Goal: Task Accomplishment & Management: Complete application form

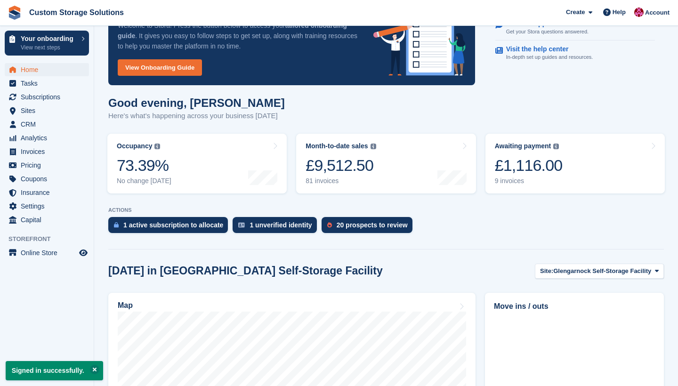
scroll to position [46, 0]
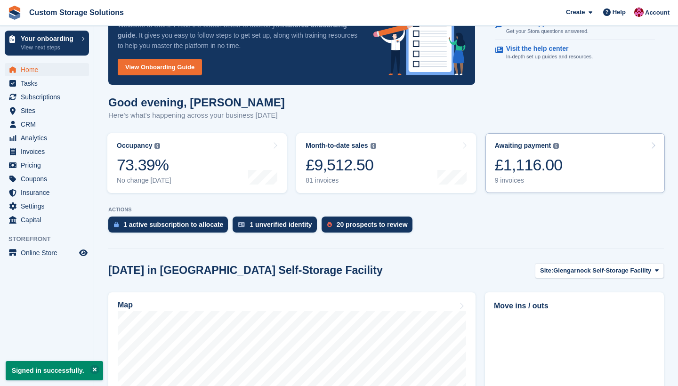
click at [515, 169] on div "£1,116.00" at bounding box center [529, 164] width 68 height 19
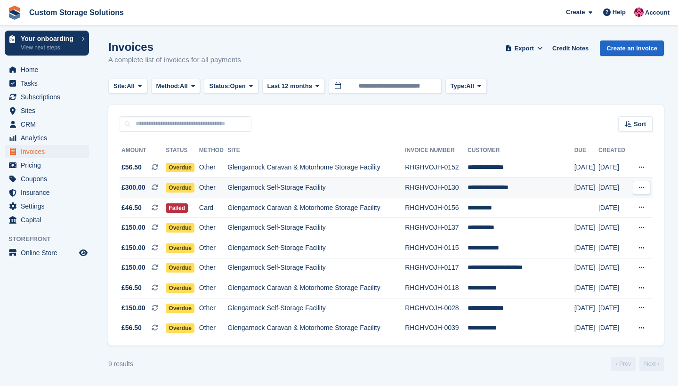
click at [323, 193] on td "Glengarnock Self-Storage Facility" at bounding box center [315, 188] width 177 height 20
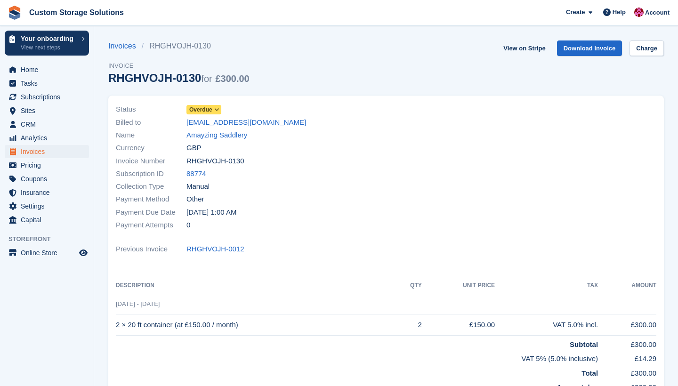
click at [214, 112] on span "Overdue" at bounding box center [203, 109] width 35 height 9
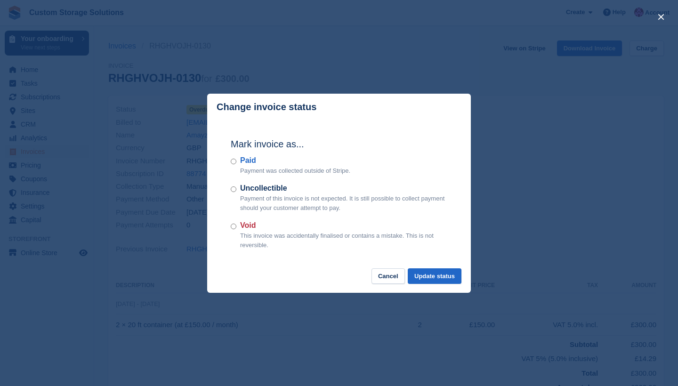
click at [236, 165] on div "Paid Payment was collected outside of Stripe." at bounding box center [339, 165] width 217 height 21
click at [237, 164] on div "Paid Payment was collected outside of Stripe." at bounding box center [339, 165] width 217 height 21
click at [421, 273] on button "Update status" at bounding box center [435, 276] width 54 height 16
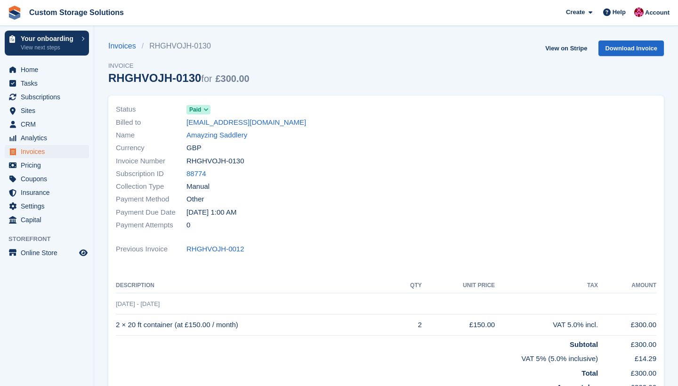
click at [49, 152] on span "Invoices" at bounding box center [49, 151] width 56 height 13
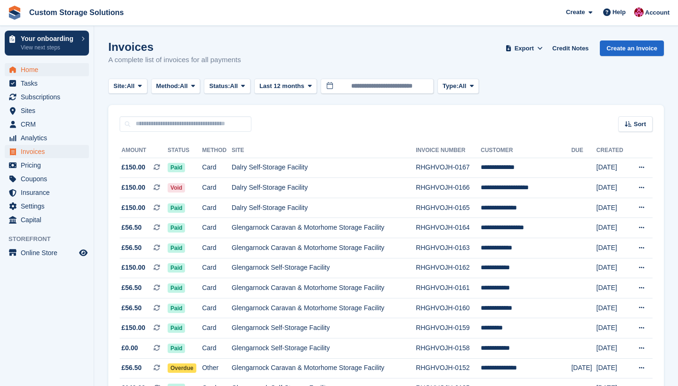
click at [50, 68] on span "Home" at bounding box center [49, 69] width 56 height 13
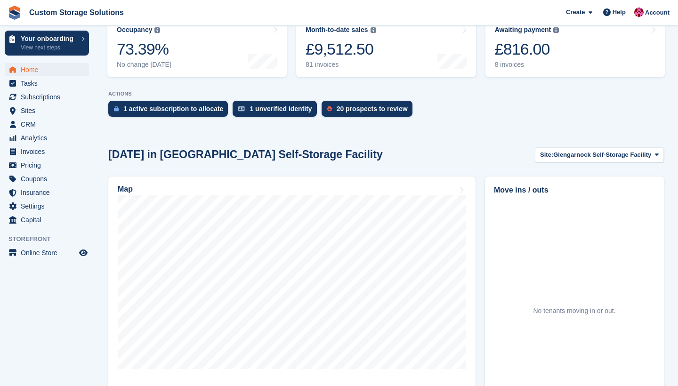
scroll to position [166, 0]
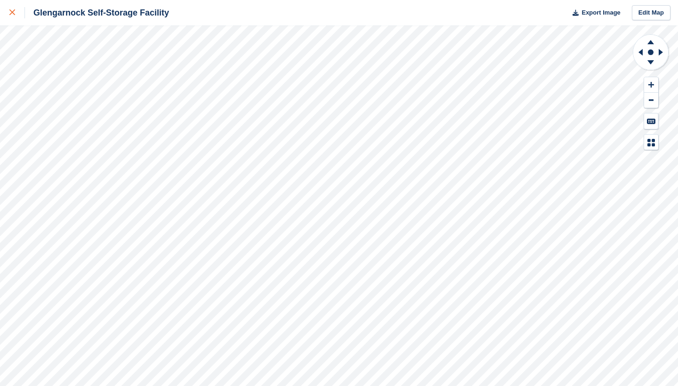
click at [13, 16] on div at bounding box center [17, 12] width 16 height 11
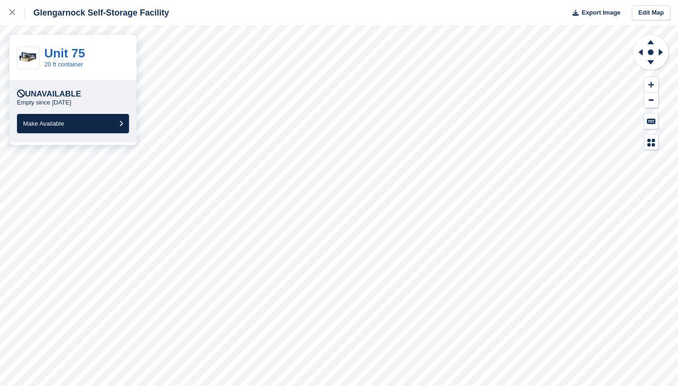
click at [105, 119] on button "Make Available" at bounding box center [73, 123] width 112 height 19
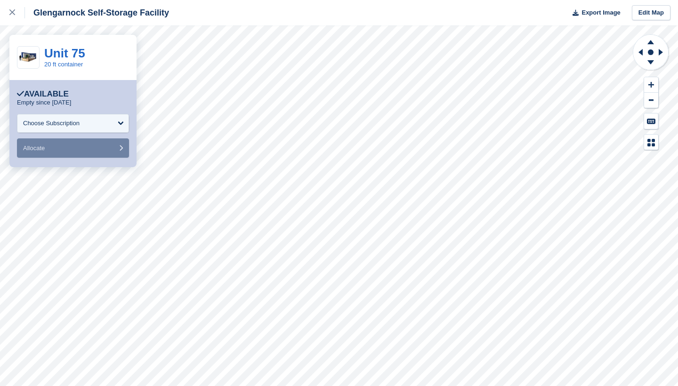
click at [105, 119] on div "Choose Subscription" at bounding box center [73, 123] width 112 height 19
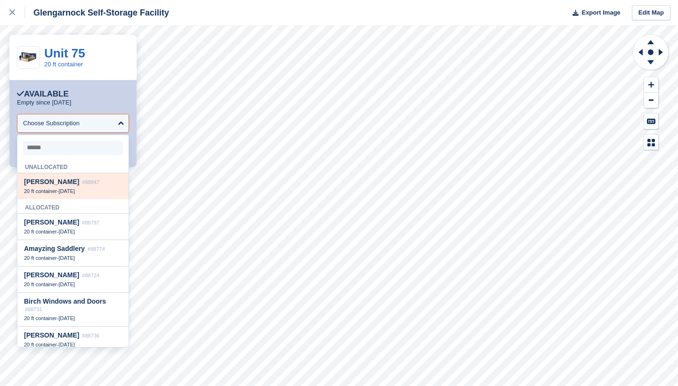
click at [74, 188] on span "[DATE]" at bounding box center [66, 191] width 16 height 6
select select "*****"
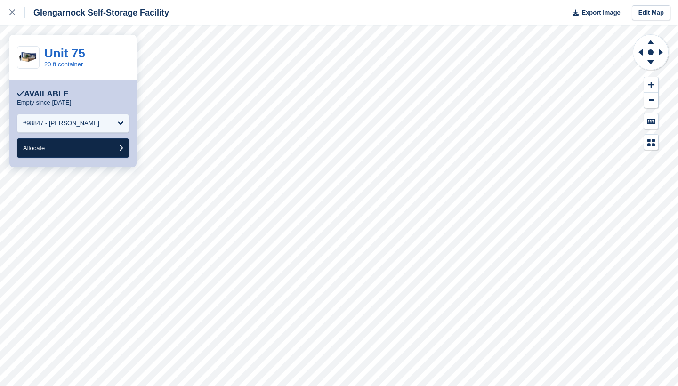
click at [105, 149] on button "Allocate" at bounding box center [73, 147] width 112 height 19
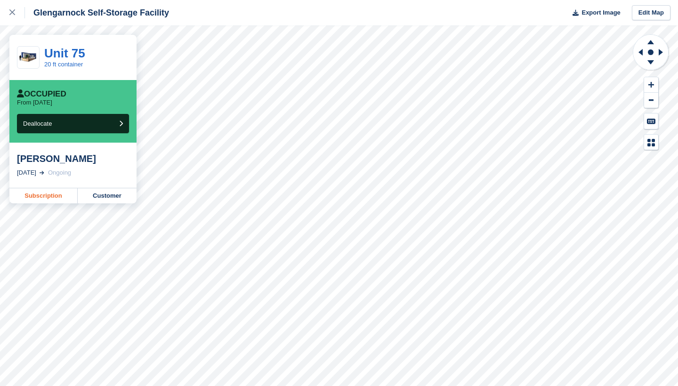
click at [52, 197] on link "Subscription" at bounding box center [43, 195] width 68 height 15
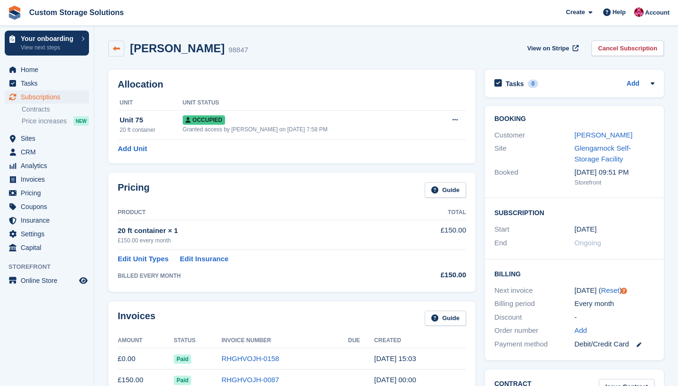
click at [118, 45] on icon at bounding box center [116, 48] width 7 height 7
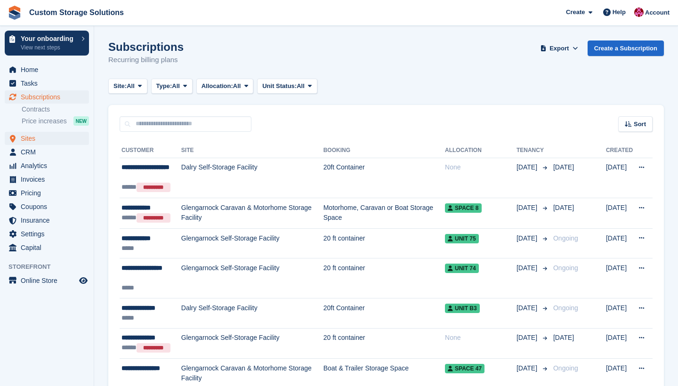
click at [43, 141] on span "Sites" at bounding box center [49, 138] width 56 height 13
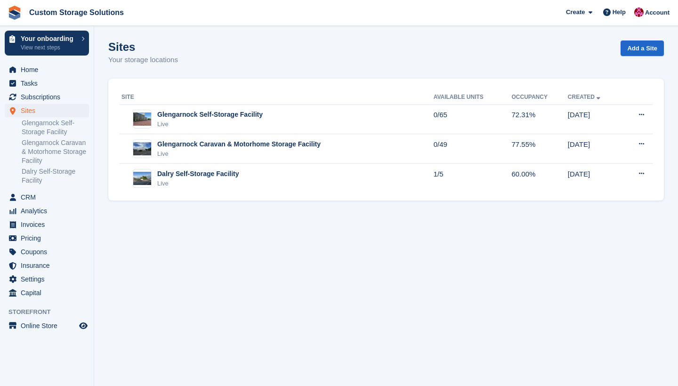
click at [48, 76] on ul "Home" at bounding box center [47, 70] width 94 height 14
click at [48, 71] on span "Home" at bounding box center [49, 69] width 56 height 13
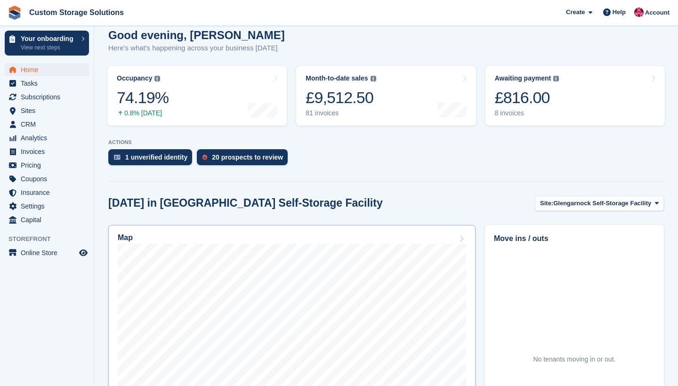
scroll to position [120, 0]
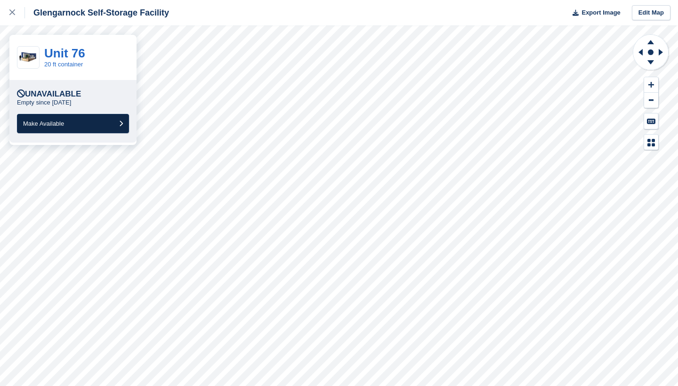
click at [112, 121] on button "Make Available" at bounding box center [73, 123] width 112 height 19
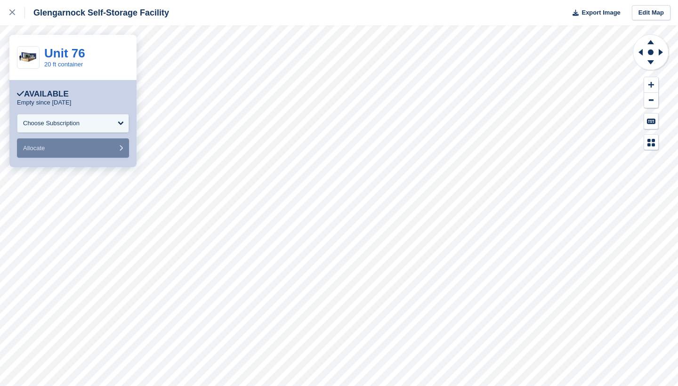
click at [112, 121] on div "Choose Subscription" at bounding box center [73, 123] width 112 height 19
click at [12, 12] on icon at bounding box center [12, 12] width 6 height 6
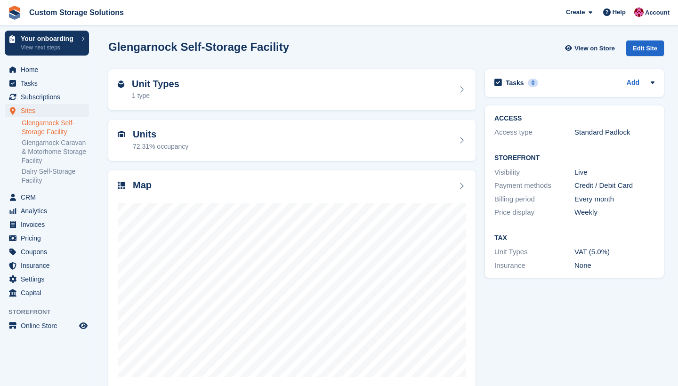
click at [12, 12] on img at bounding box center [15, 13] width 14 height 14
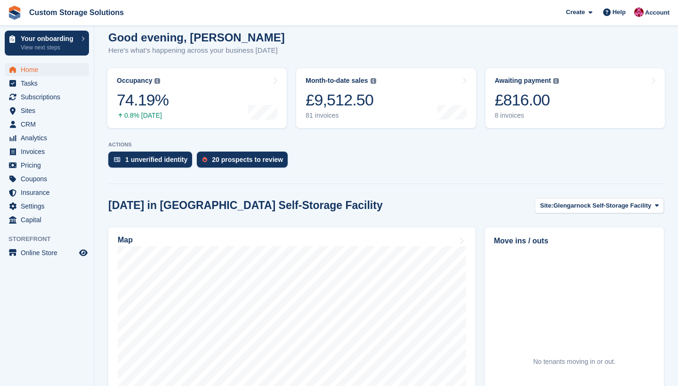
scroll to position [116, 0]
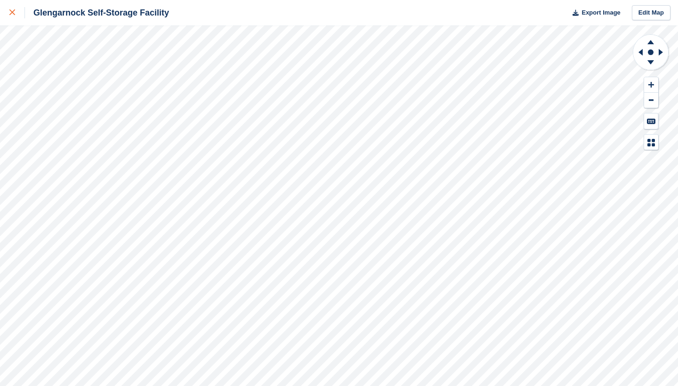
click at [10, 14] on icon at bounding box center [12, 12] width 6 height 6
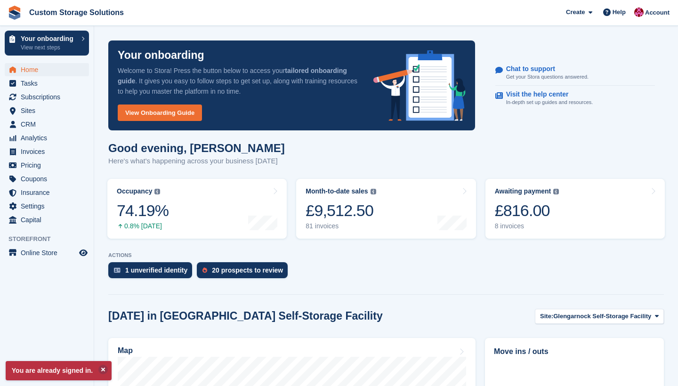
click at [56, 70] on span "Home" at bounding box center [49, 69] width 56 height 13
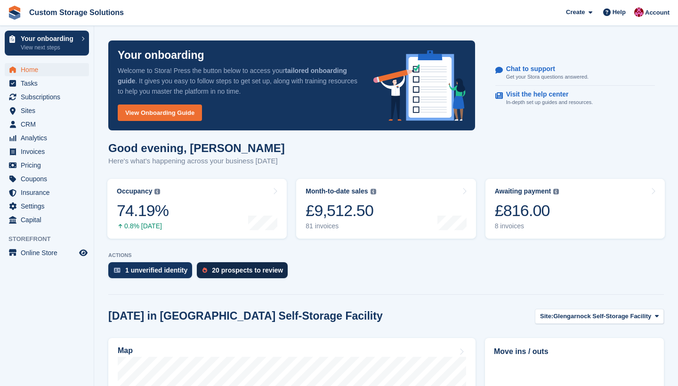
click at [245, 273] on div "20 prospects to review" at bounding box center [247, 270] width 71 height 8
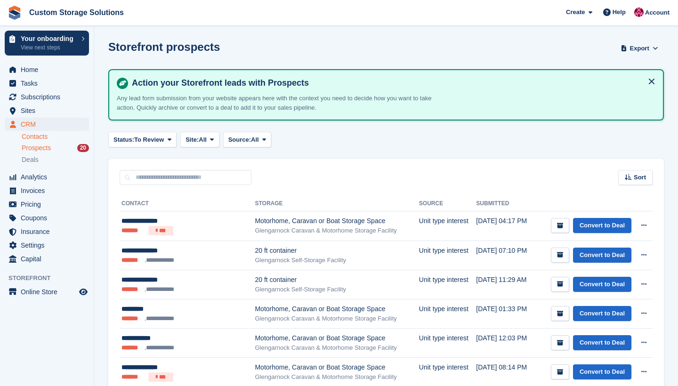
click at [57, 138] on link "Contacts" at bounding box center [55, 136] width 67 height 9
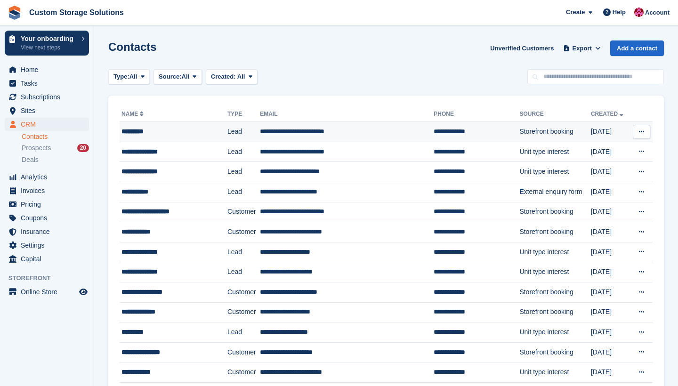
click at [634, 136] on button at bounding box center [641, 132] width 17 height 14
click at [532, 138] on td "Storefront booking" at bounding box center [555, 132] width 72 height 20
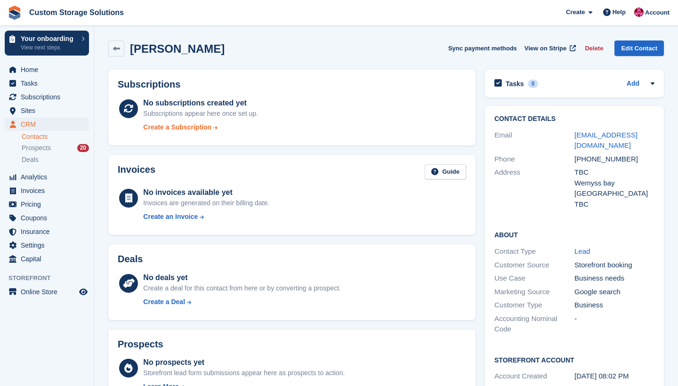
click at [192, 130] on div "Create a Subscription" at bounding box center [177, 127] width 68 height 10
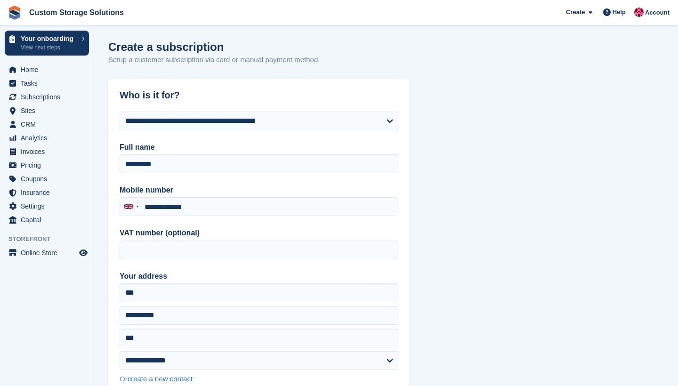
type input "**********"
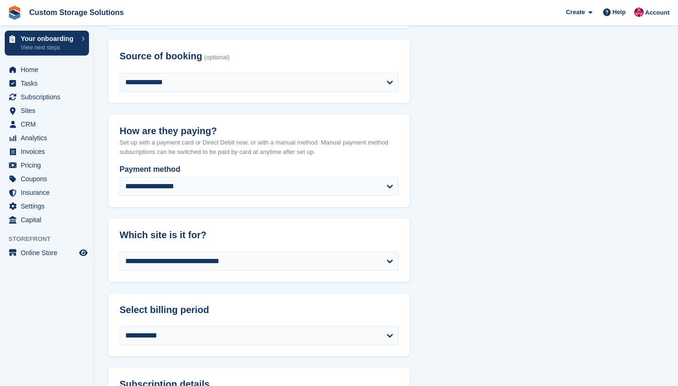
scroll to position [369, 0]
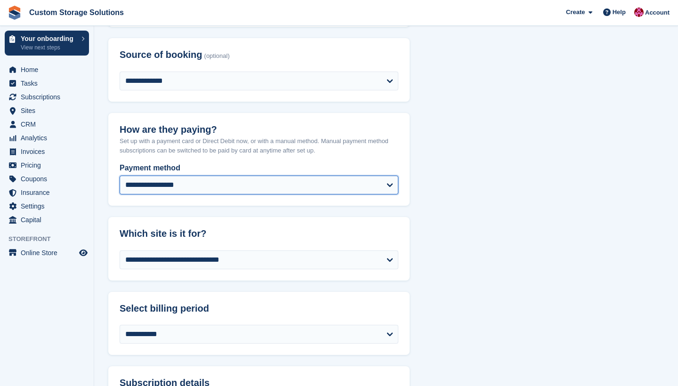
select select "*****"
select select "******"
select select "**"
select select "****"
select select "*"
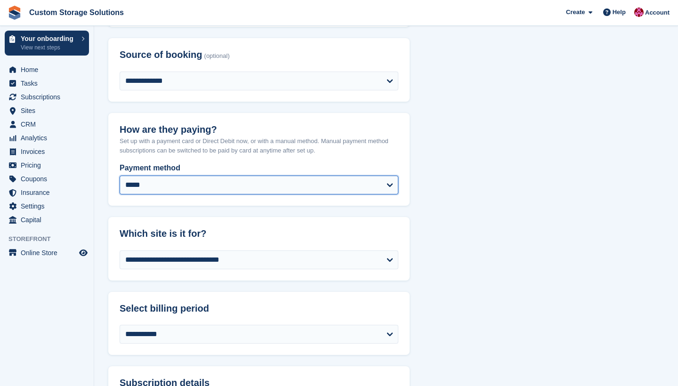
select select "*****"
select select
select select "***"
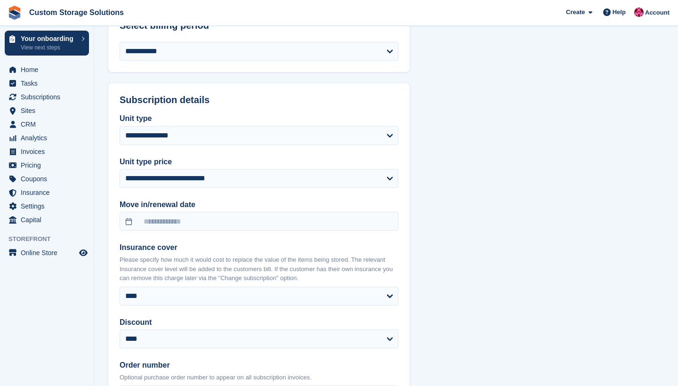
scroll to position [830, 0]
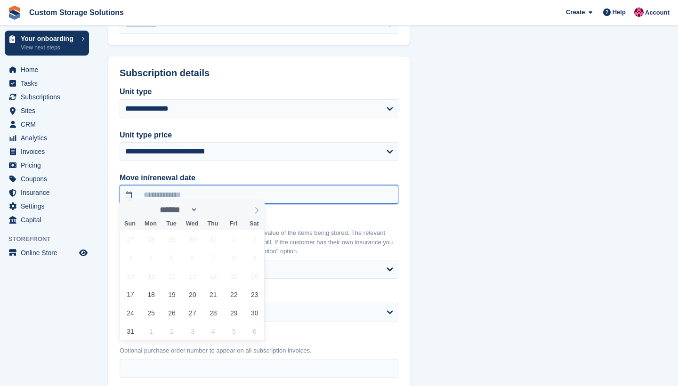
click at [223, 187] on input "text" at bounding box center [259, 194] width 279 height 19
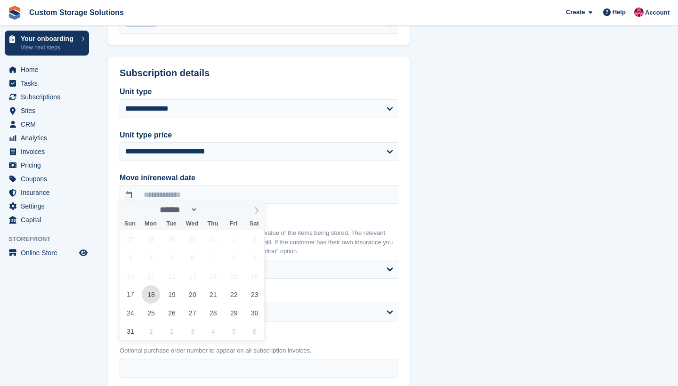
click at [148, 293] on span "18" at bounding box center [151, 294] width 18 height 18
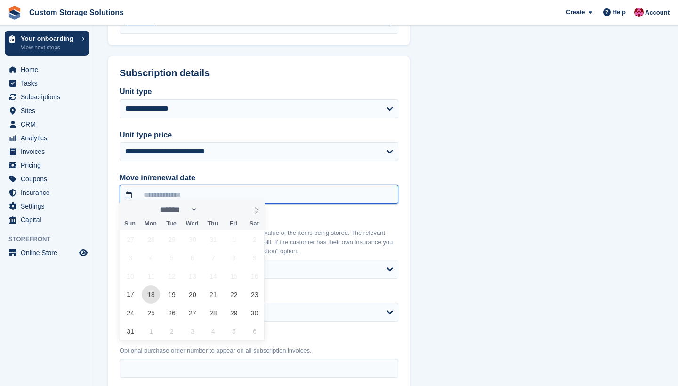
type input "**********"
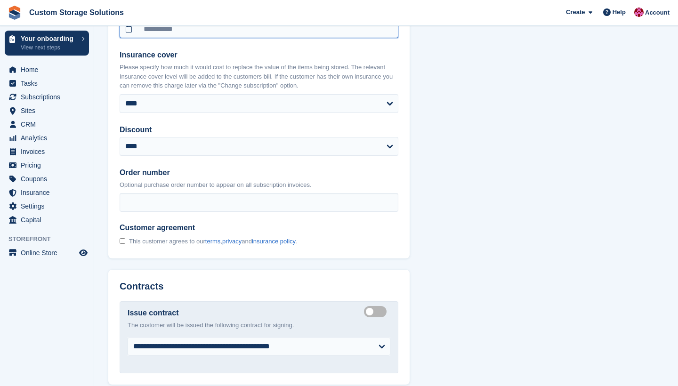
scroll to position [996, 0]
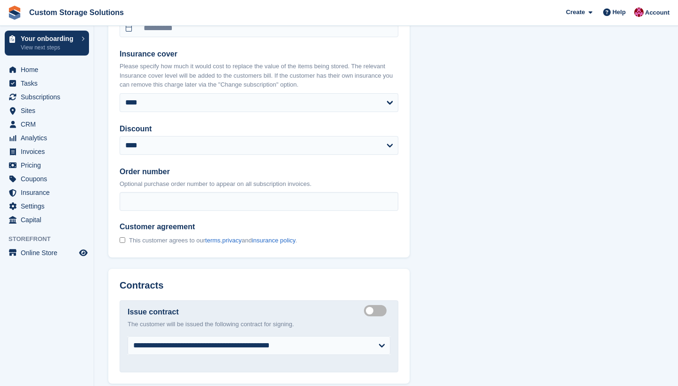
click at [126, 237] on div "This customer agrees to our terms , privacy and insurance policy ." at bounding box center [208, 240] width 177 height 10
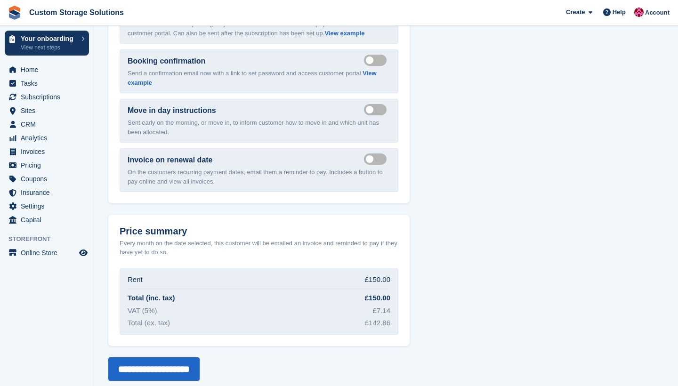
scroll to position [1435, 0]
click at [196, 359] on input "**********" at bounding box center [153, 370] width 91 height 24
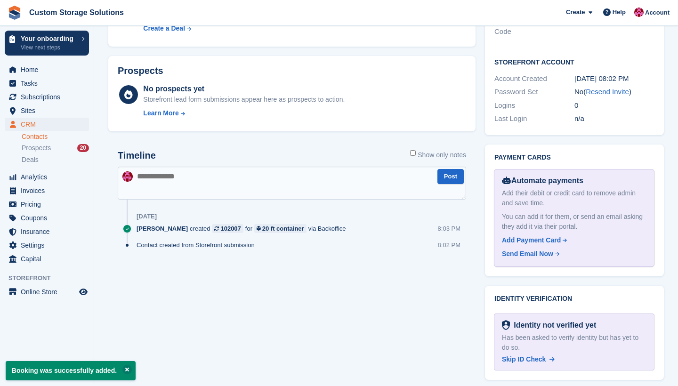
scroll to position [380, 0]
click at [537, 252] on div "Send Email Now" at bounding box center [527, 255] width 51 height 10
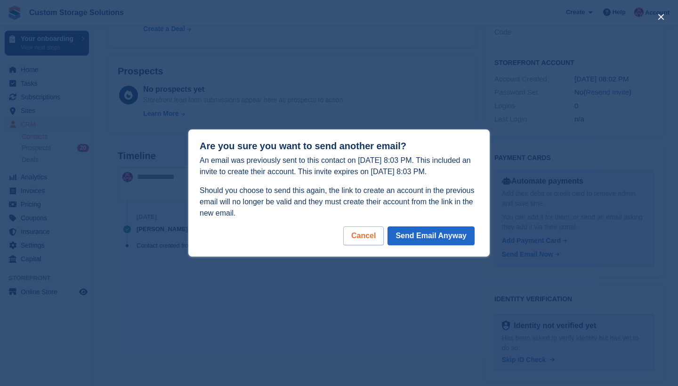
click at [379, 236] on div "Cancel" at bounding box center [363, 235] width 40 height 19
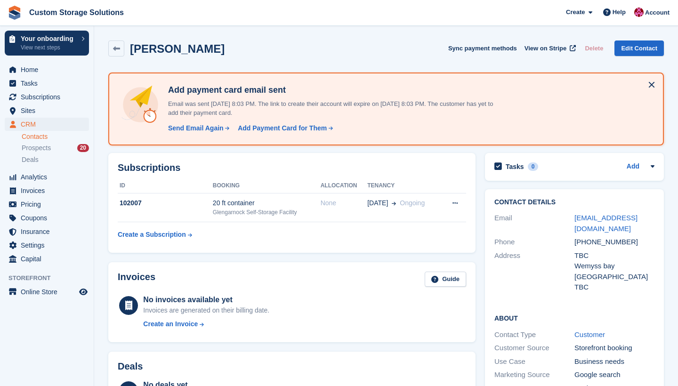
scroll to position [0, 0]
